Goal: Obtain resource: Download file/media

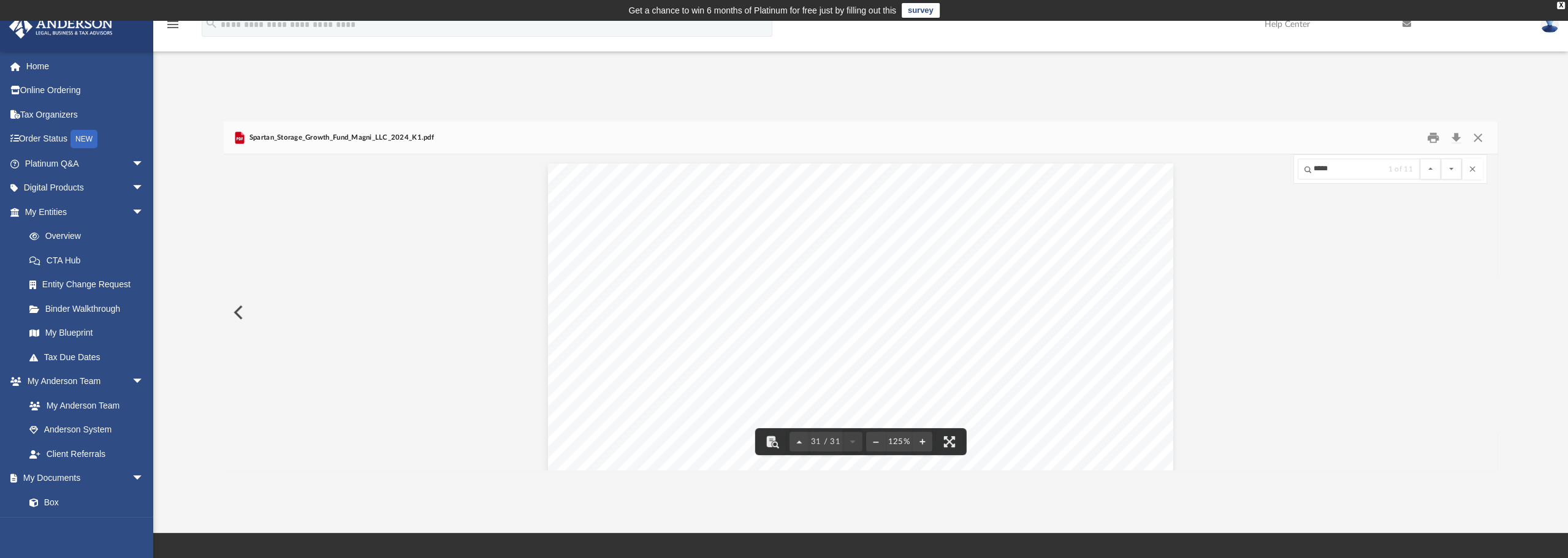
scroll to position [22744, 0]
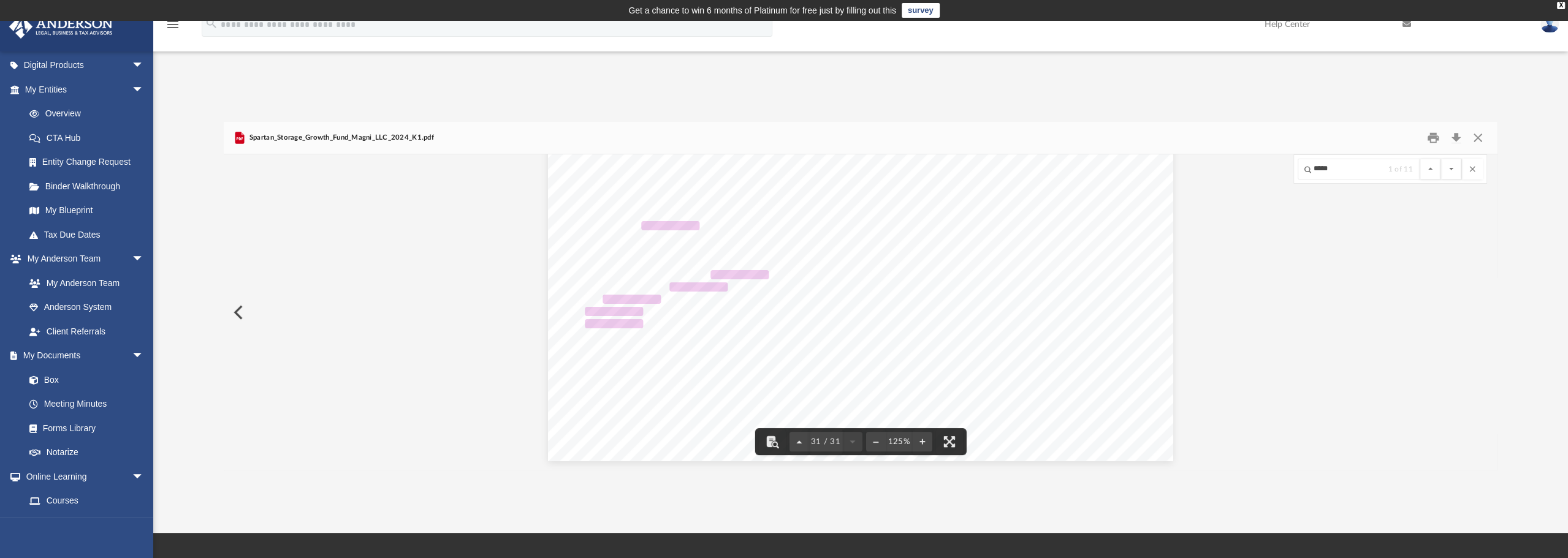
drag, startPoint x: 444, startPoint y: 74, endPoint x: 470, endPoint y: 82, distance: 27.2
click at [444, 74] on div "App bronk@tokalaska.com Sign Out bronk@tokalaska.com Home Online Ordering Tax O…" at bounding box center [784, 277] width 1568 height 512
click at [1479, 141] on button "Close" at bounding box center [1478, 138] width 22 height 19
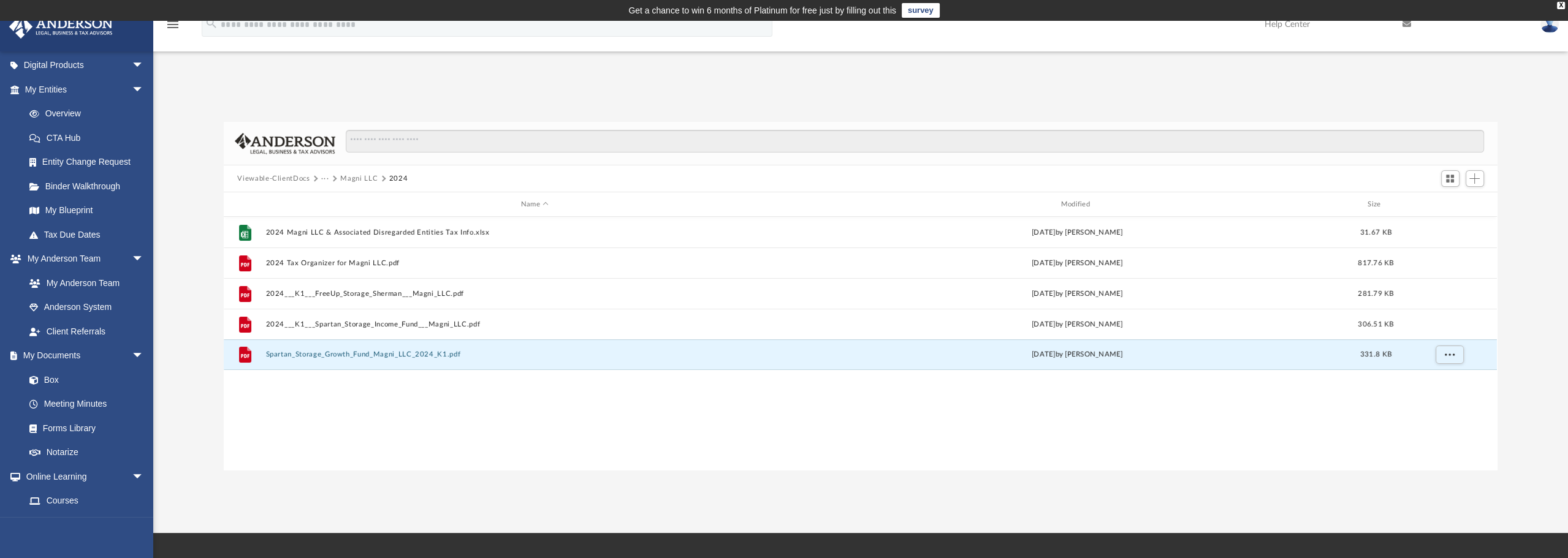
click at [327, 180] on button "···" at bounding box center [325, 179] width 8 height 11
click at [334, 199] on li "Tax" at bounding box center [332, 200] width 12 height 13
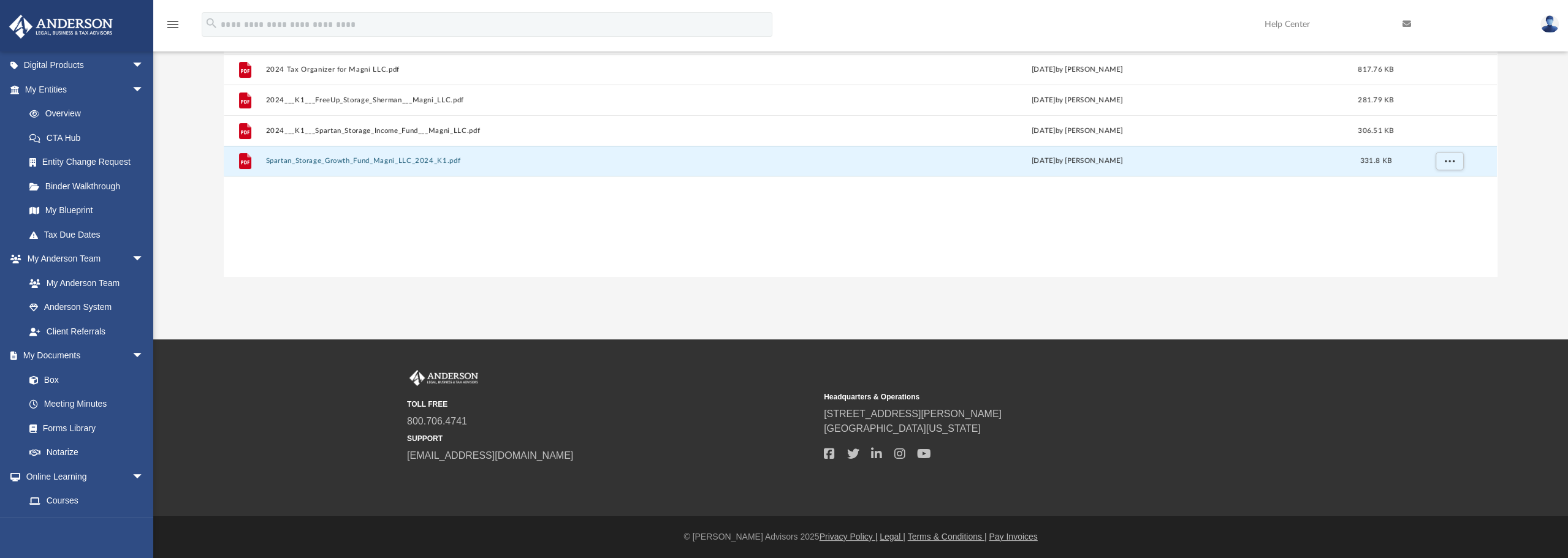
scroll to position [0, 0]
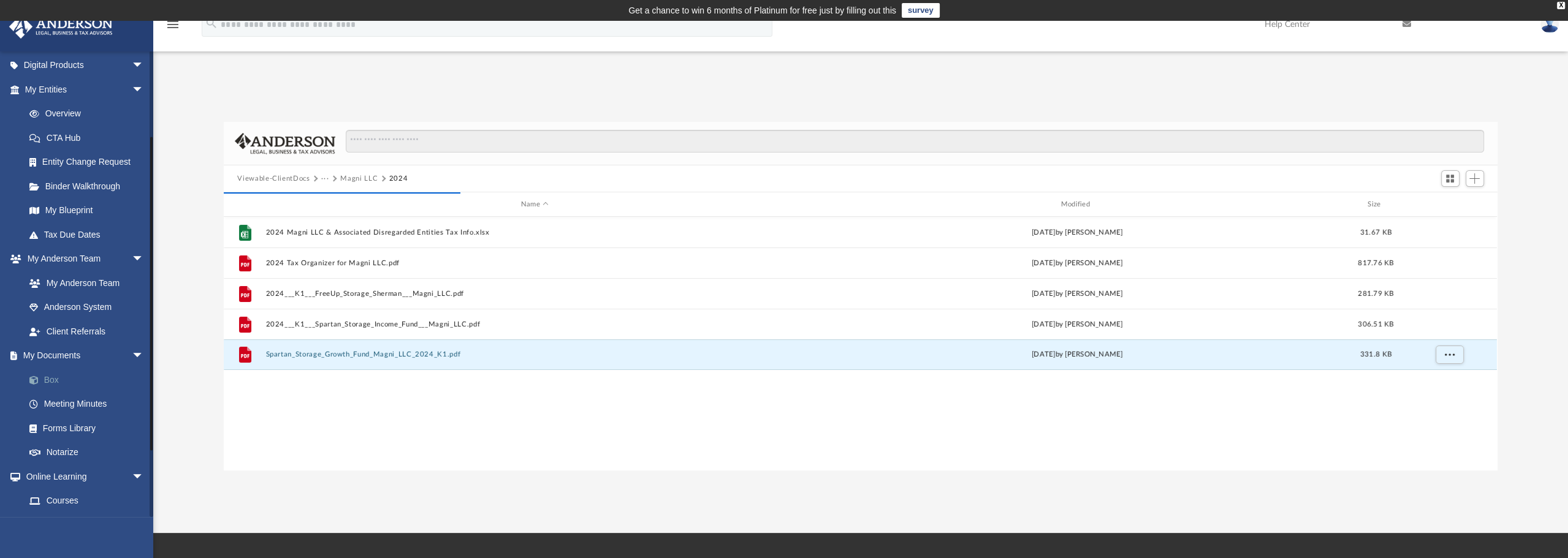
click at [60, 379] on link "Box" at bounding box center [89, 380] width 145 height 25
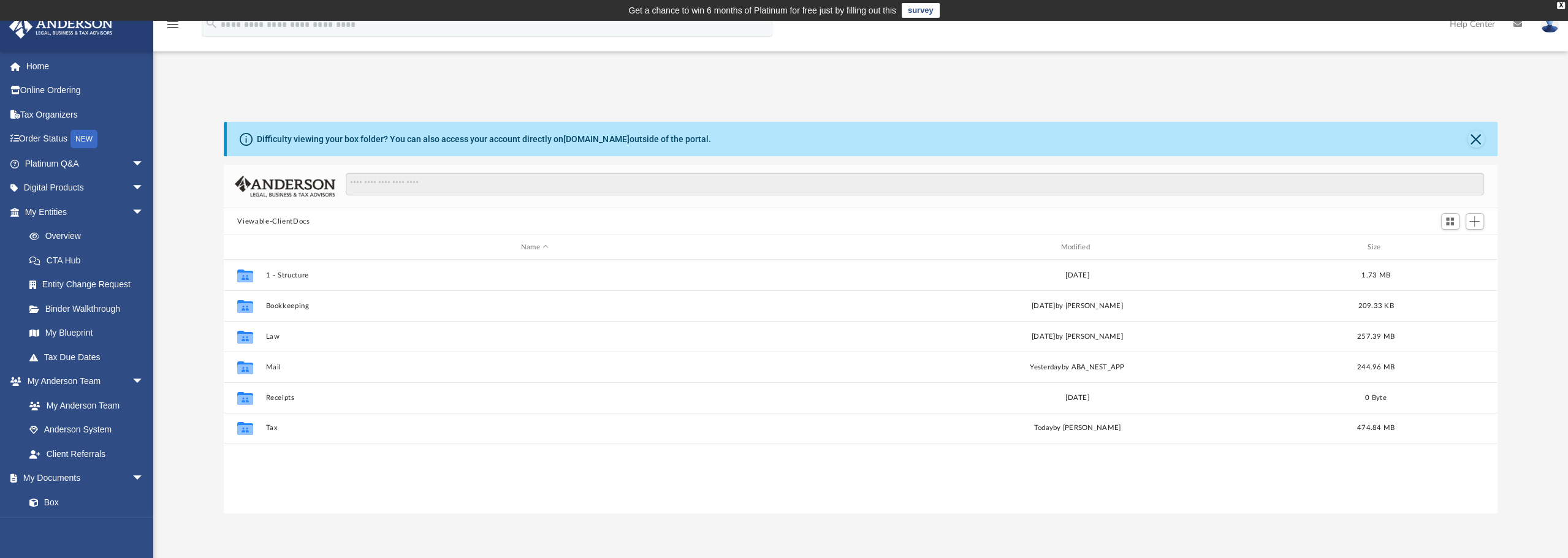
scroll to position [269, 1264]
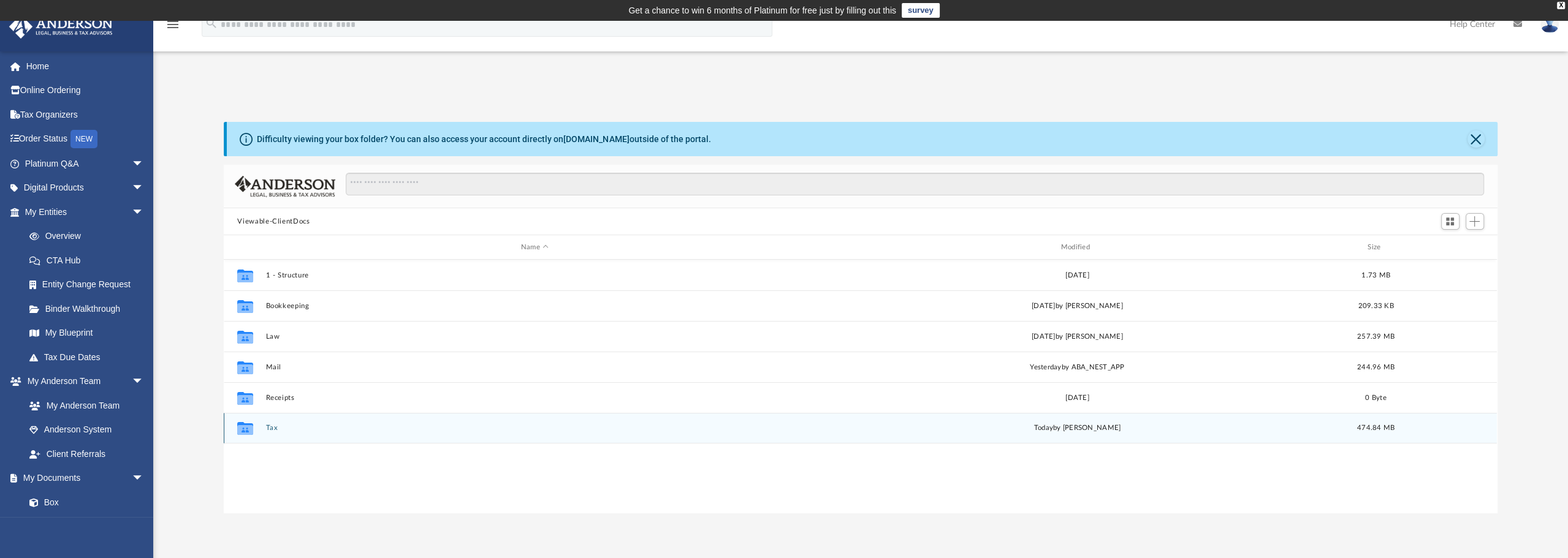
click at [278, 428] on button "Tax" at bounding box center [534, 428] width 537 height 8
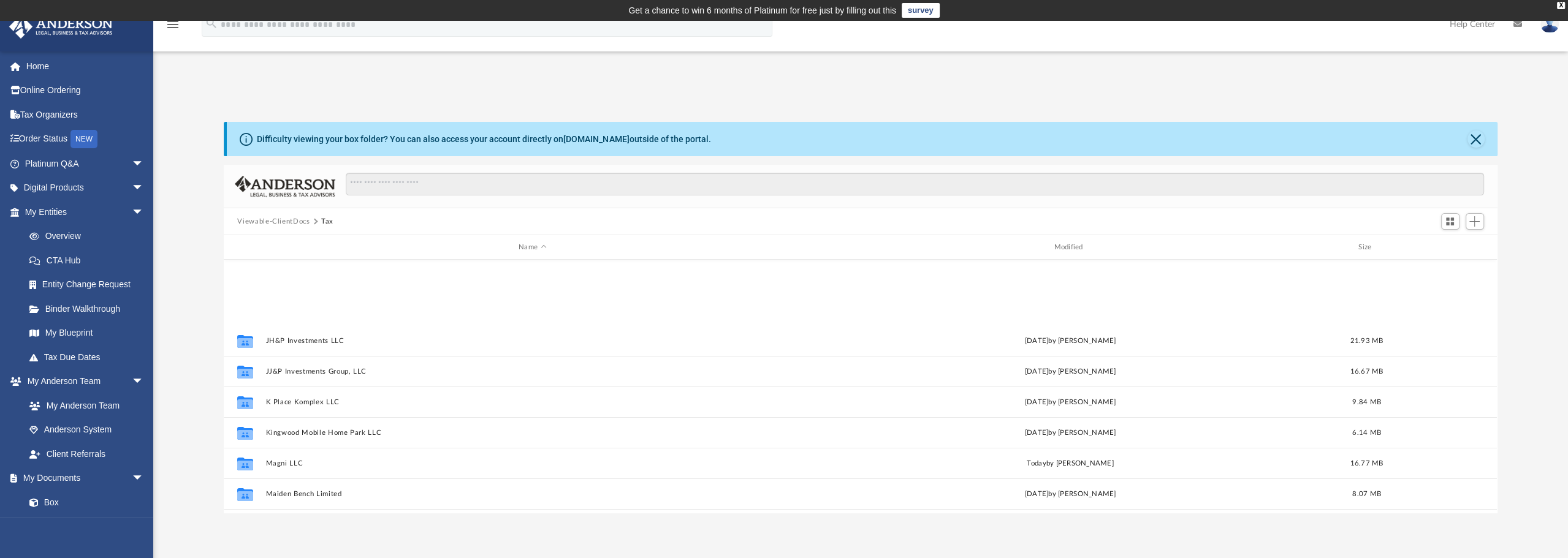
scroll to position [368, 0]
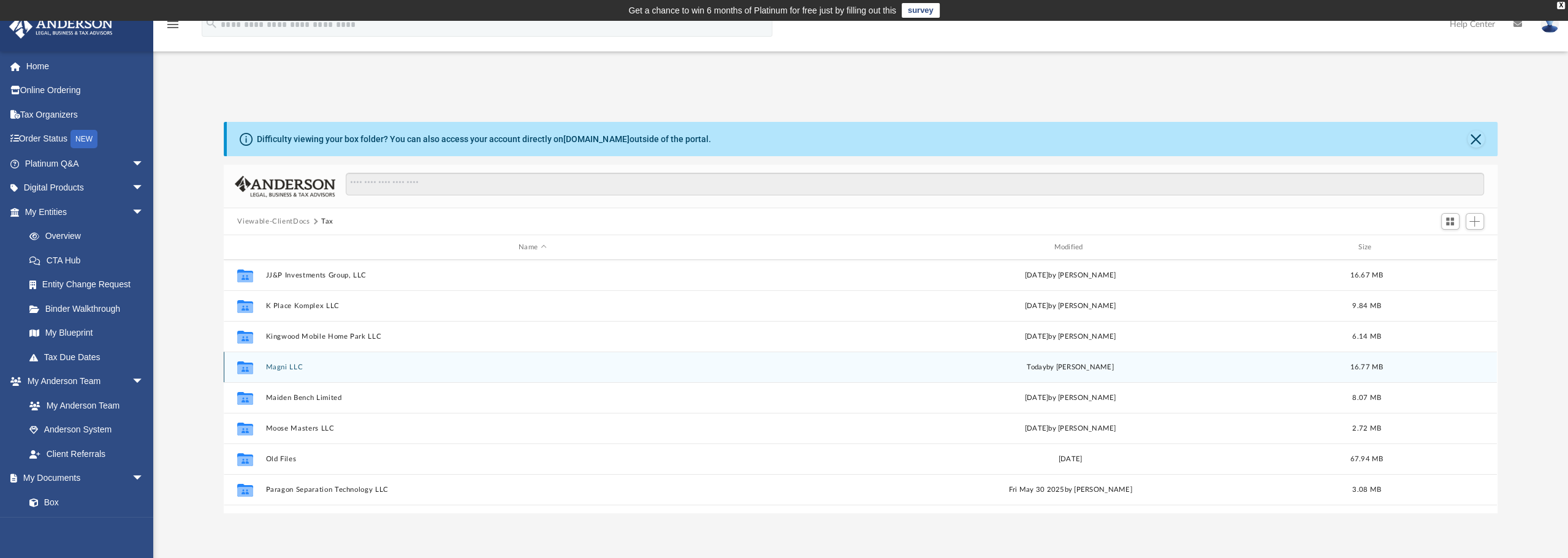
click at [292, 369] on button "Magni LLC" at bounding box center [532, 367] width 532 height 8
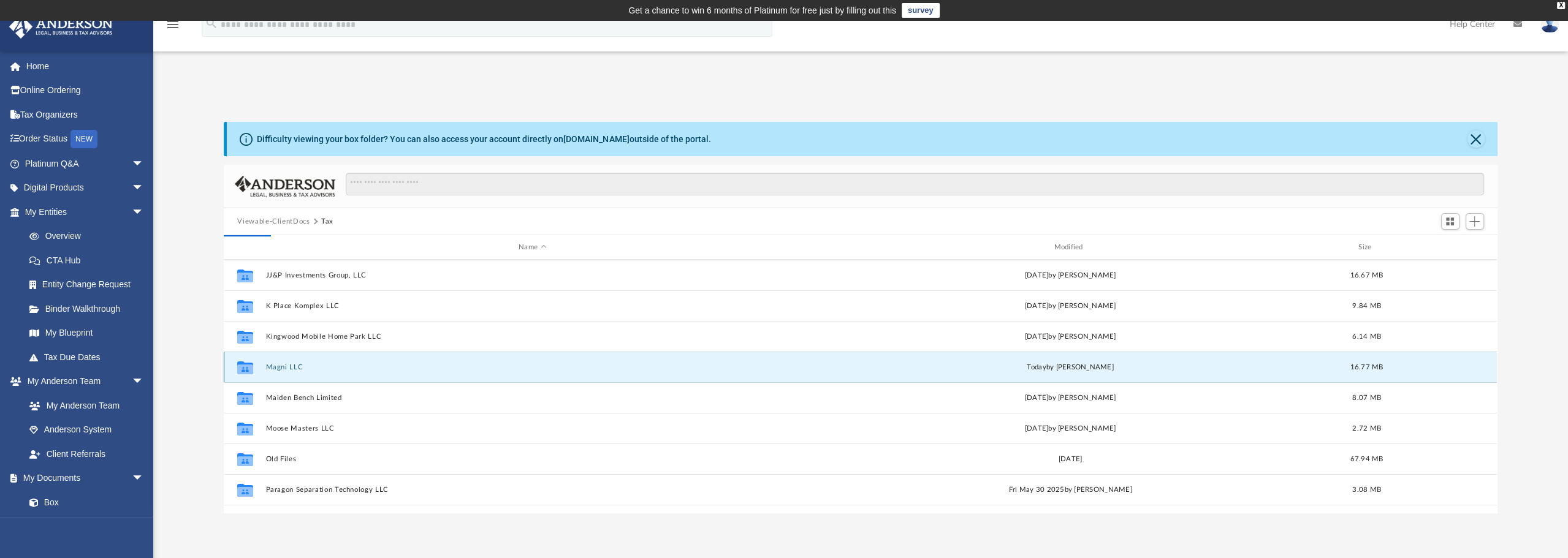
scroll to position [0, 0]
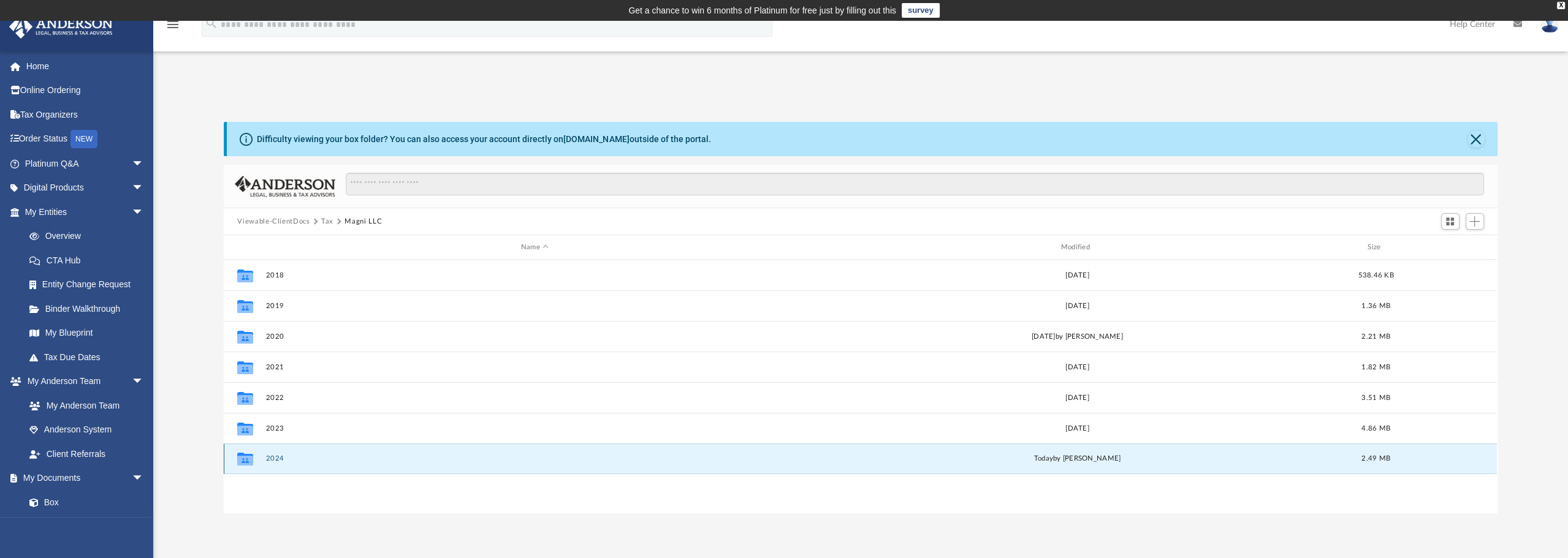
click at [281, 456] on button "2024" at bounding box center [534, 458] width 537 height 8
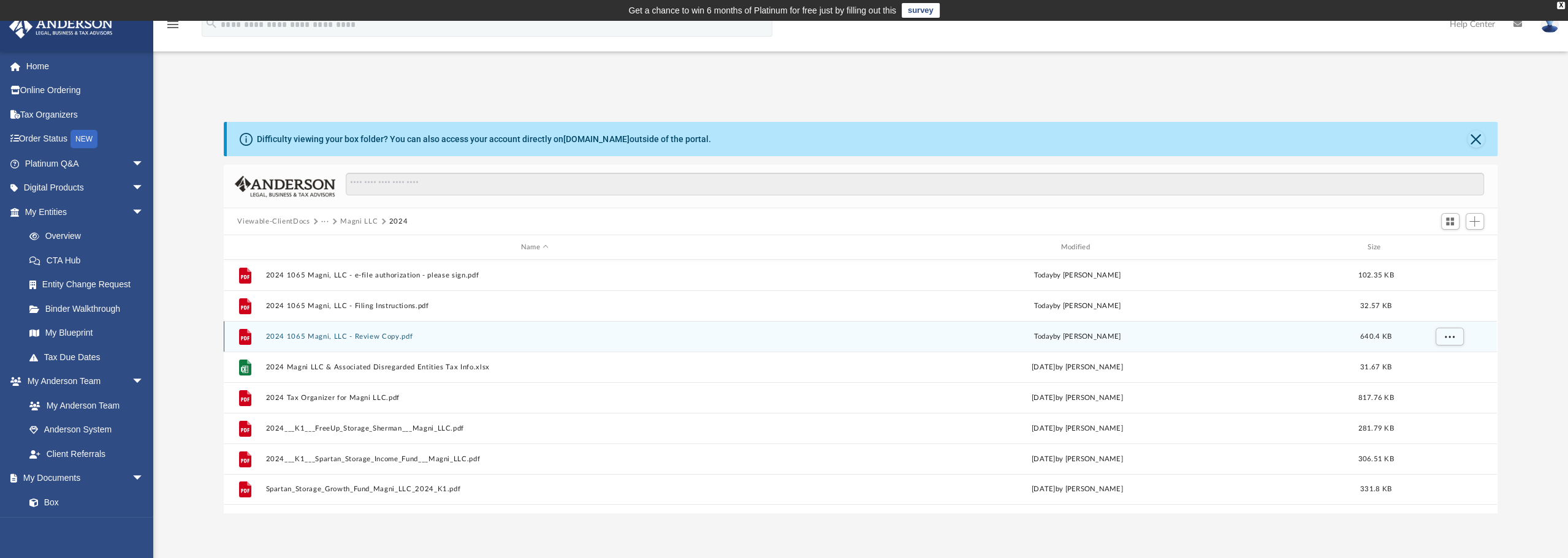
click at [373, 334] on button "2024 1065 Magni, LLC - Review Copy.pdf" at bounding box center [534, 337] width 537 height 8
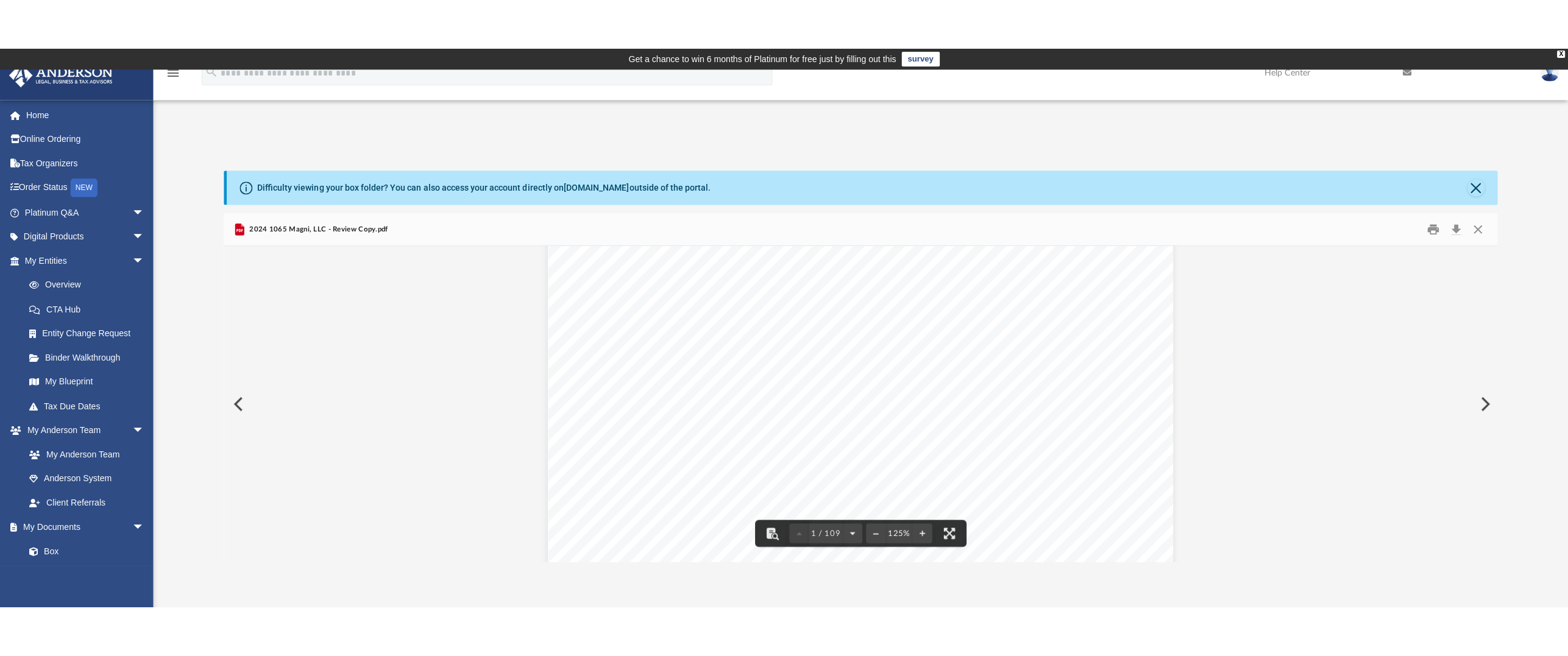
scroll to position [486, 0]
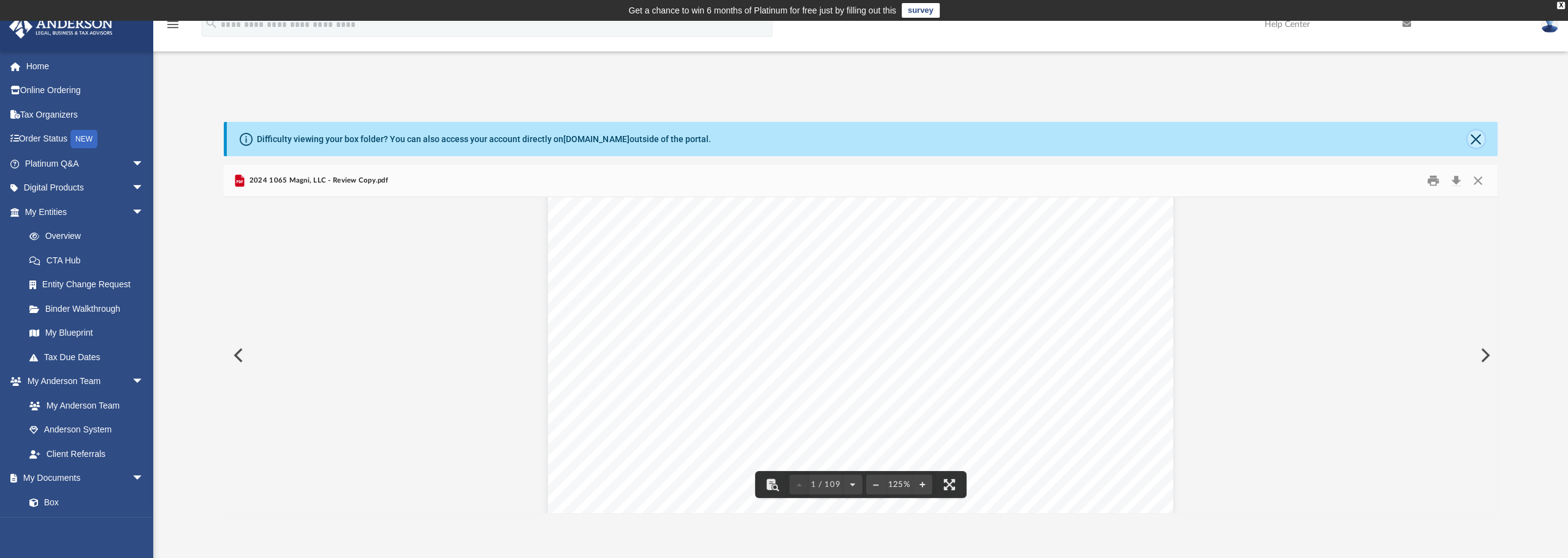
click at [1473, 139] on button "Close" at bounding box center [1475, 138] width 17 height 17
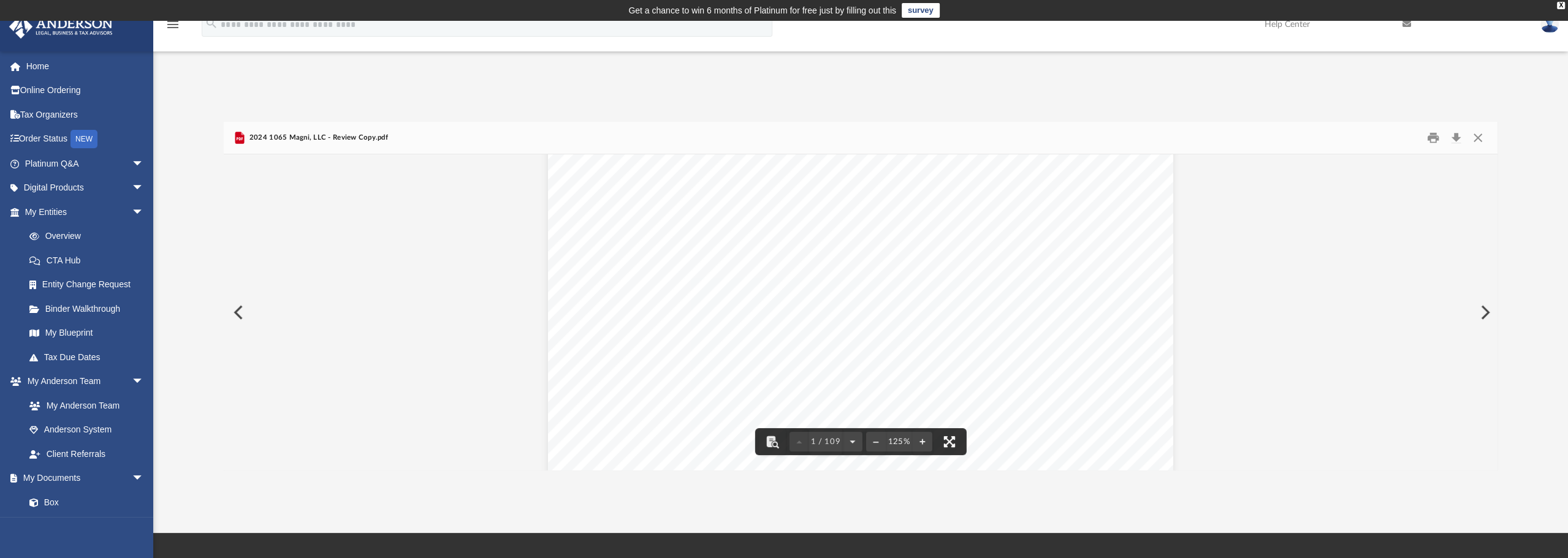
click at [953, 439] on button "File preview" at bounding box center [949, 442] width 27 height 27
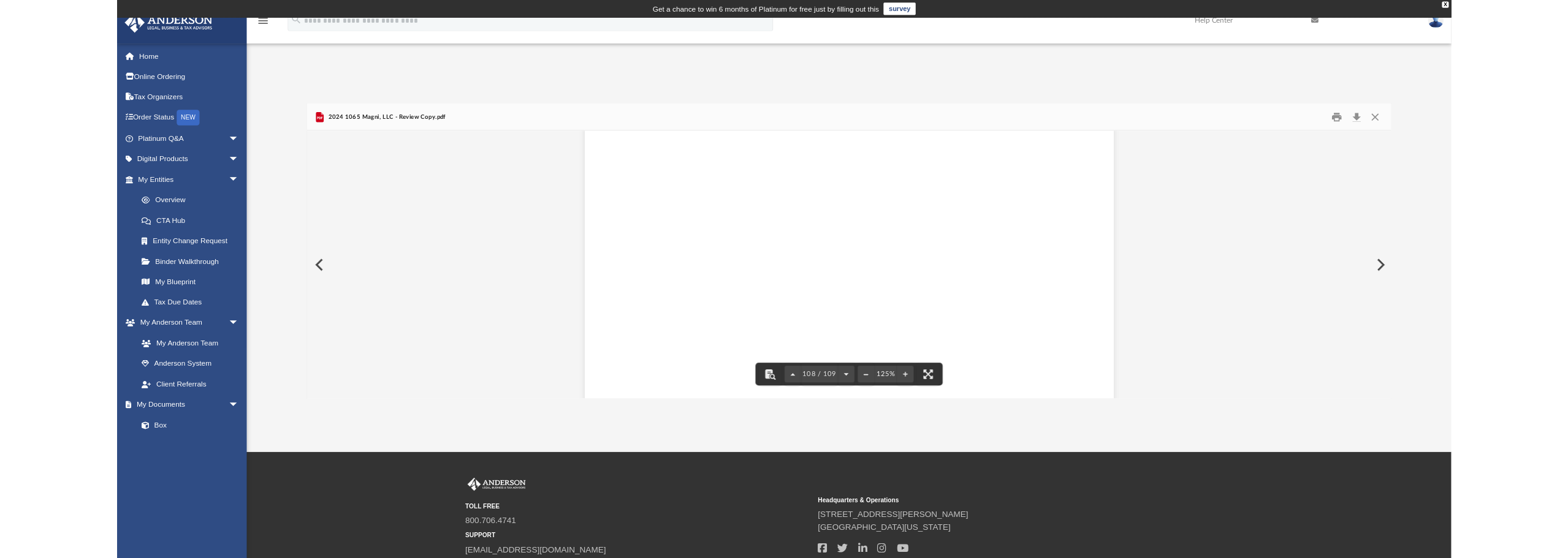
scroll to position [85716, 0]
